Goal: Information Seeking & Learning: Understand process/instructions

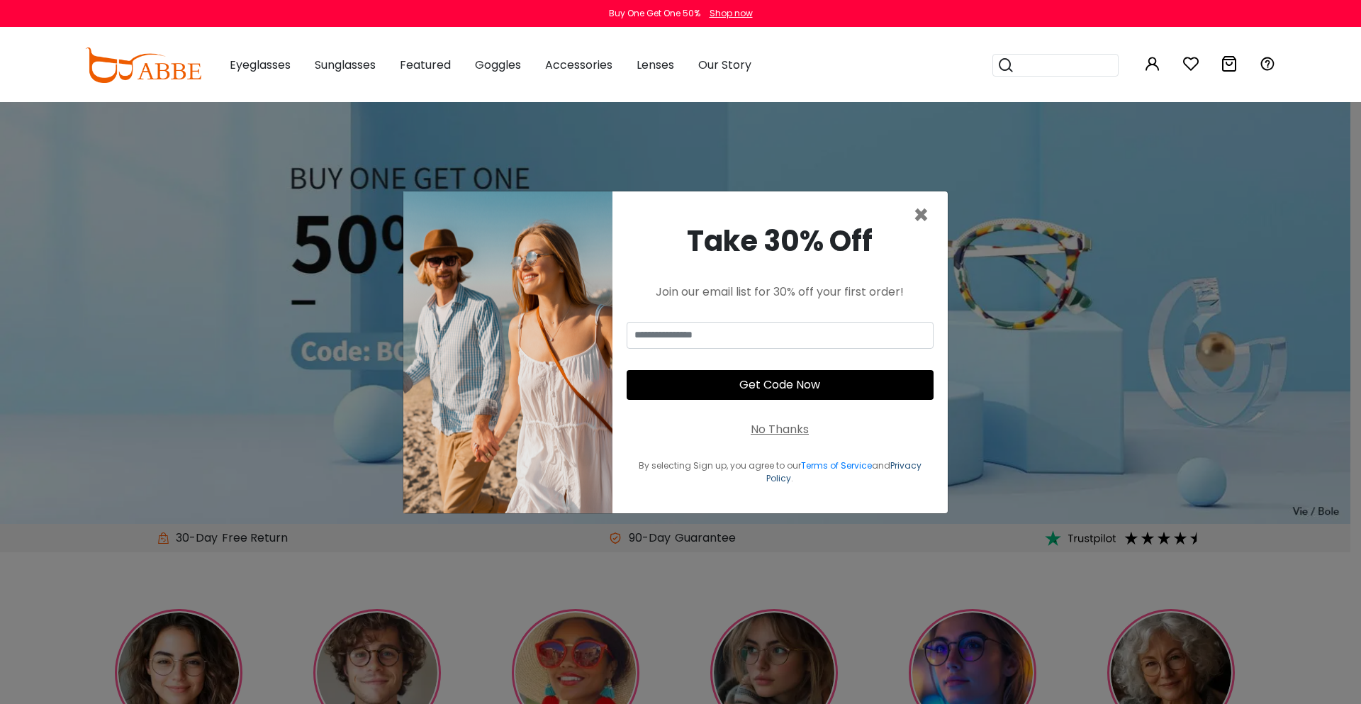
click at [780, 471] on link "Privacy Policy" at bounding box center [843, 471] width 155 height 25
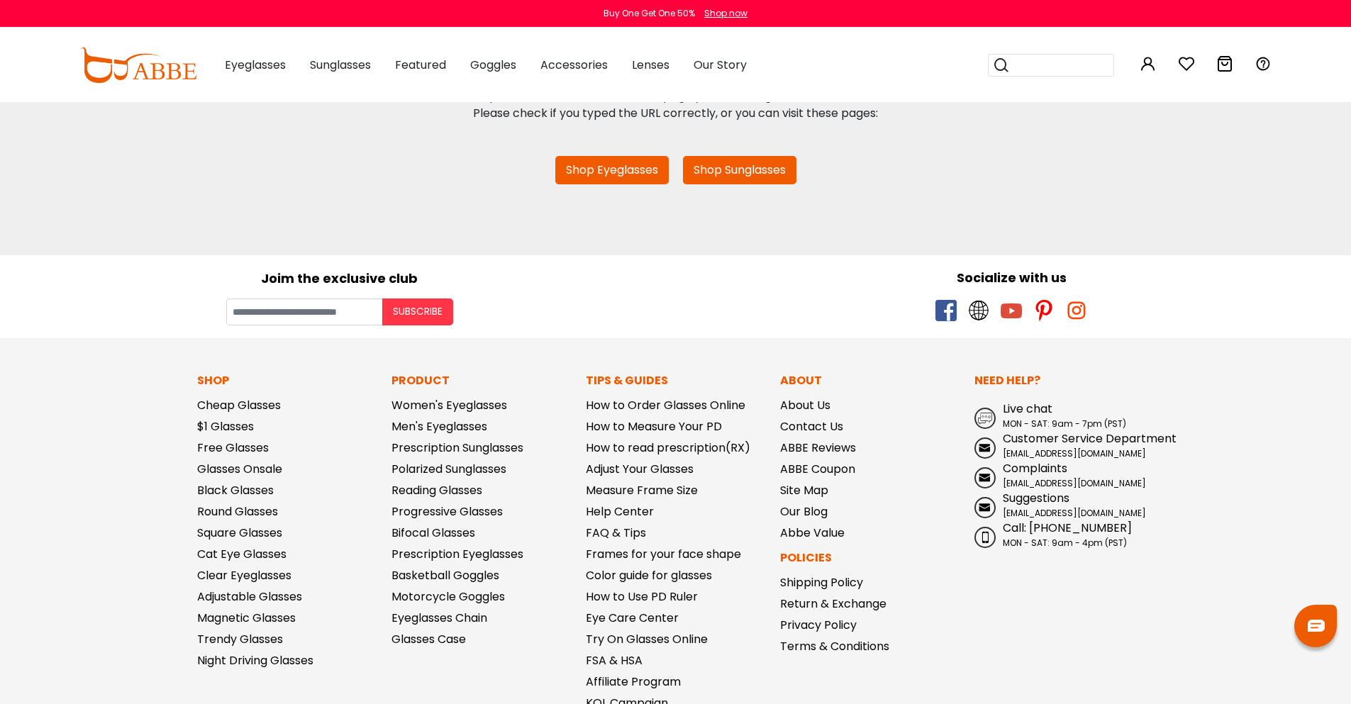
scroll to position [256, 0]
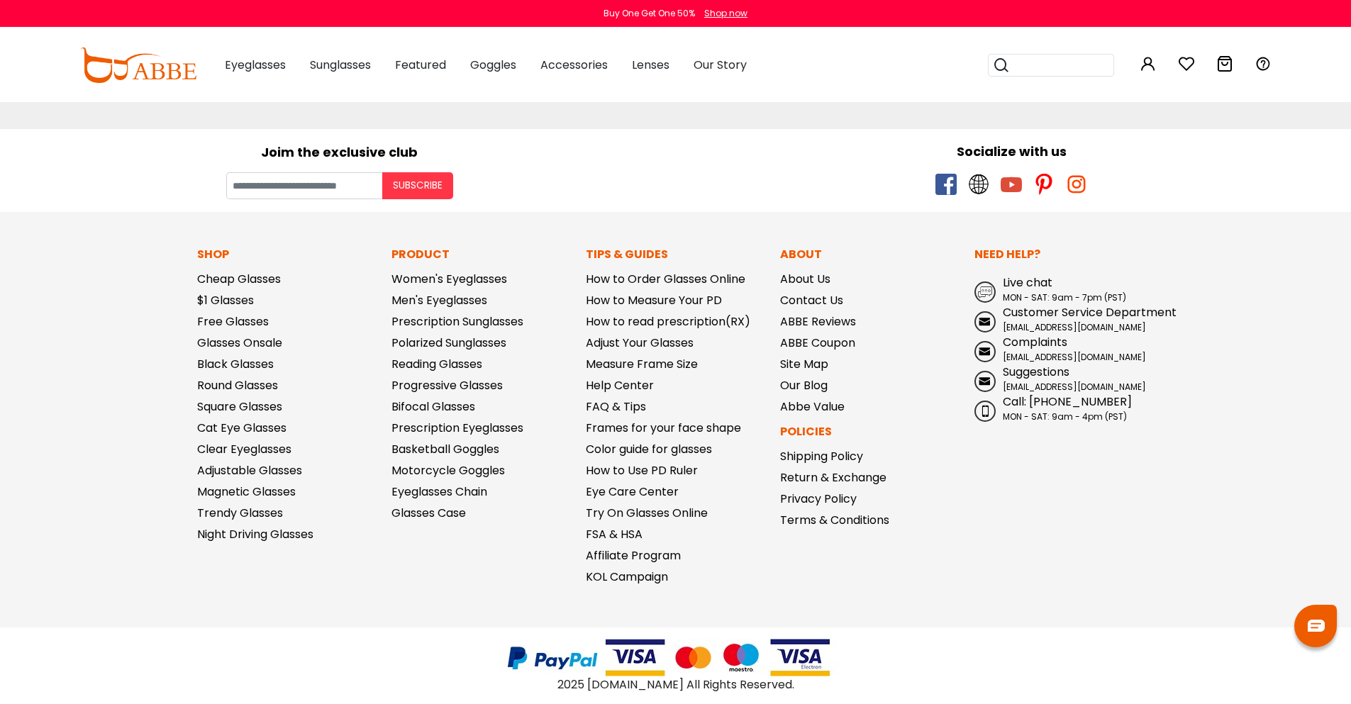
scroll to position [256, 0]
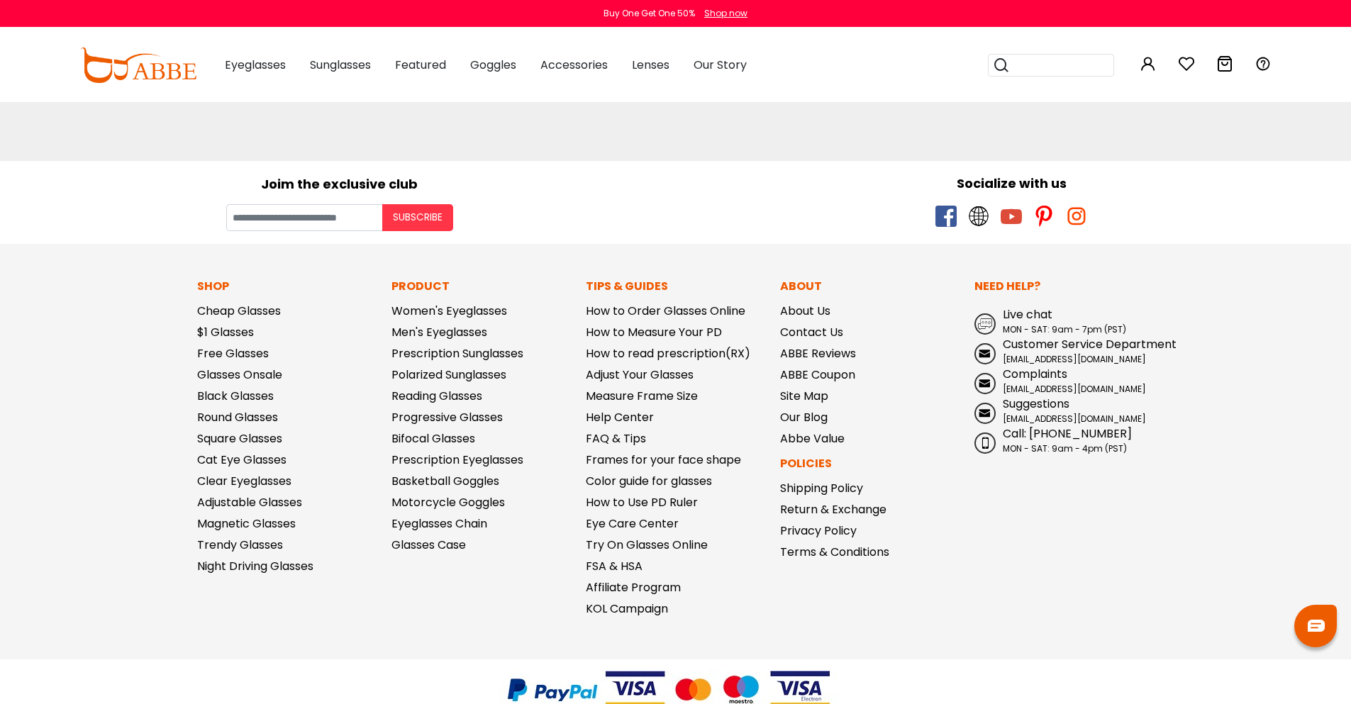
scroll to position [256, 0]
